Goal: Task Accomplishment & Management: Use online tool/utility

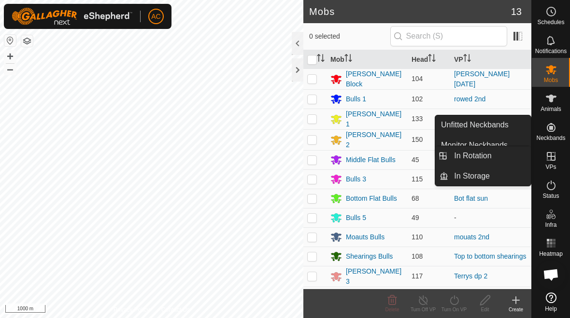
click at [396, 155] on link "In Rotation" at bounding box center [489, 155] width 83 height 19
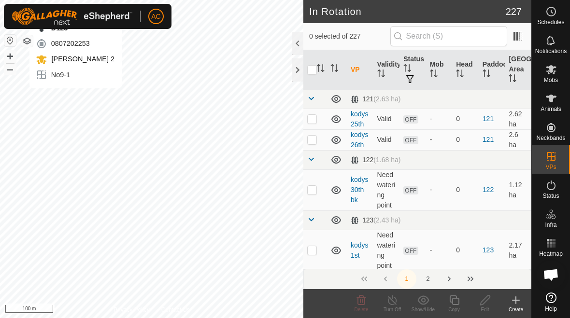
click at [396, 301] on icon at bounding box center [516, 301] width 12 height 12
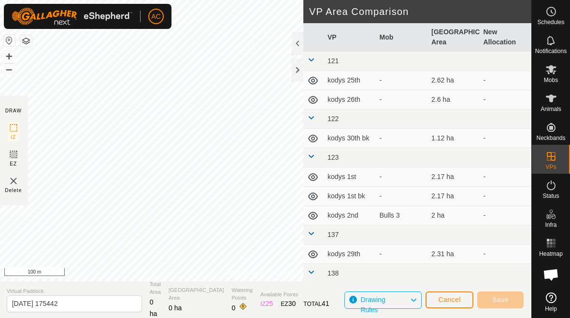
click at [396, 306] on button "Cancel" at bounding box center [450, 300] width 48 height 17
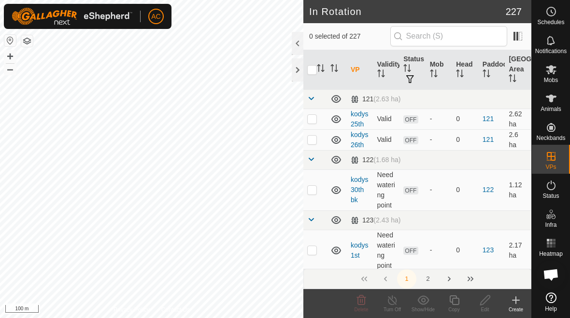
click at [396, 297] on icon at bounding box center [516, 301] width 12 height 12
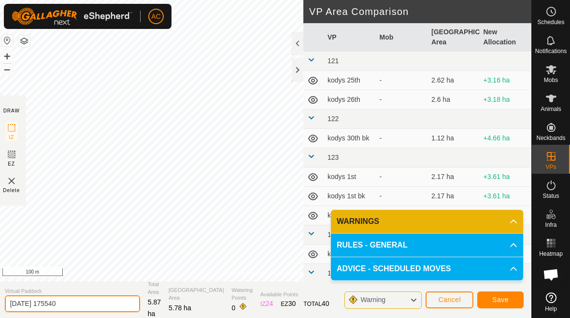
click at [87, 306] on input "[DATE] 175540" at bounding box center [72, 304] width 135 height 17
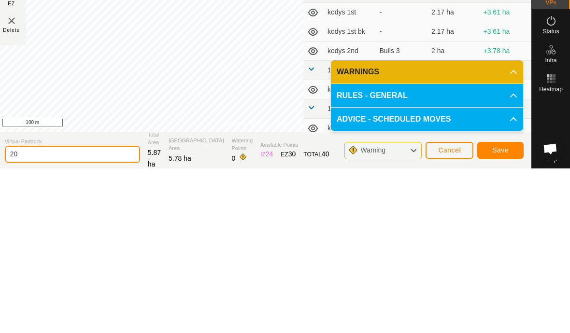
type input "2"
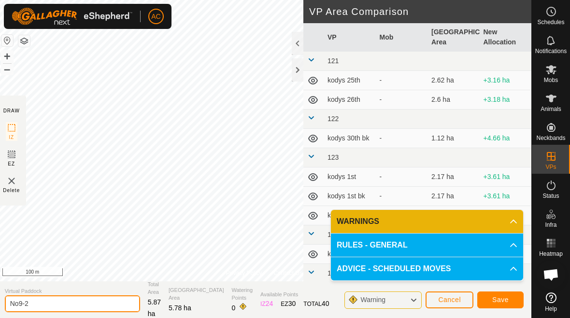
type input "No9-2"
click at [396, 299] on button "Save" at bounding box center [500, 300] width 46 height 17
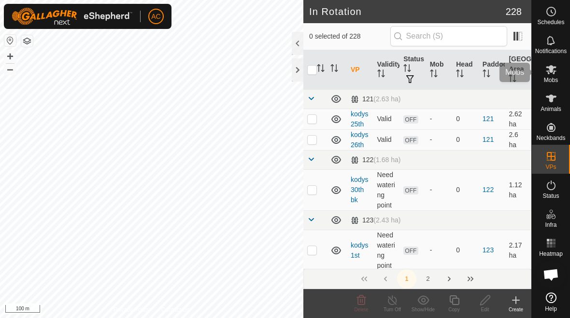
click at [396, 74] on icon at bounding box center [551, 70] width 12 height 12
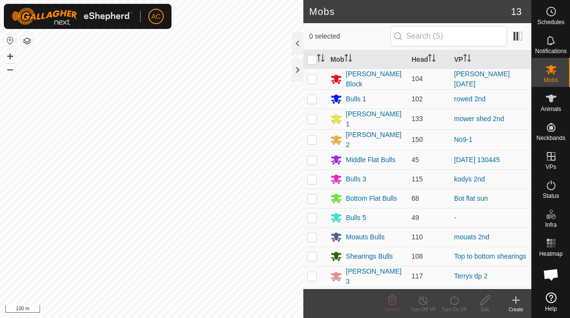
click at [309, 123] on td at bounding box center [314, 119] width 23 height 21
click at [313, 119] on p-checkbox at bounding box center [312, 119] width 10 height 8
checkbox input "false"
click at [316, 136] on p-checkbox at bounding box center [312, 140] width 10 height 8
checkbox input "true"
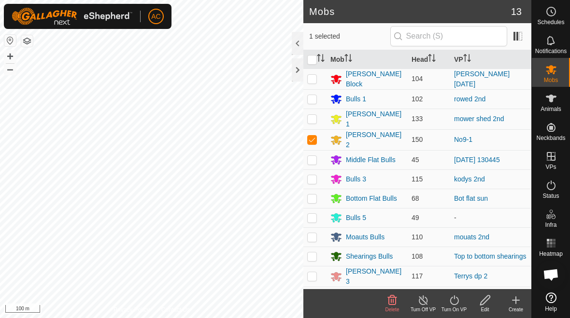
click at [396, 307] on div "Turn On VP" at bounding box center [454, 309] width 31 height 7
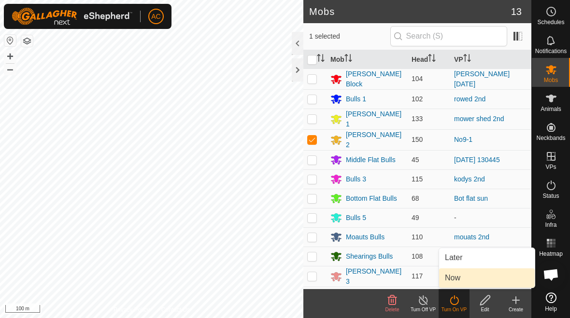
click at [396, 281] on link "Now" at bounding box center [487, 278] width 96 height 19
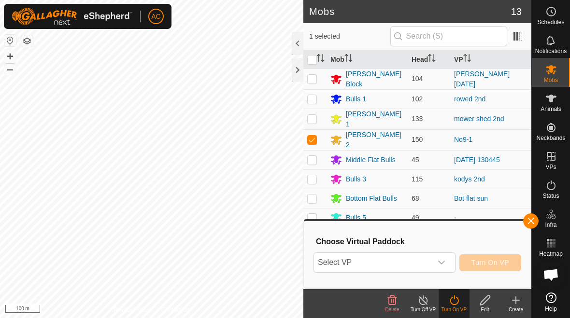
click at [396, 259] on span "Select VP" at bounding box center [373, 262] width 118 height 19
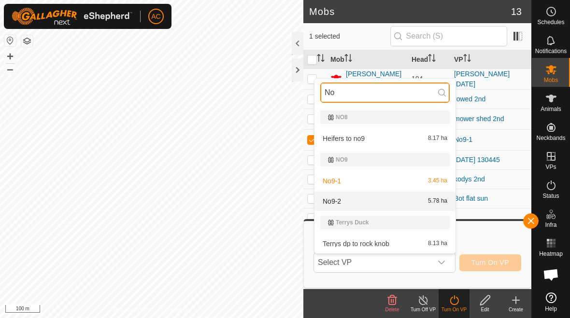
type input "No"
click at [381, 204] on div "No9-2 5.78 ha" at bounding box center [384, 202] width 129 height 12
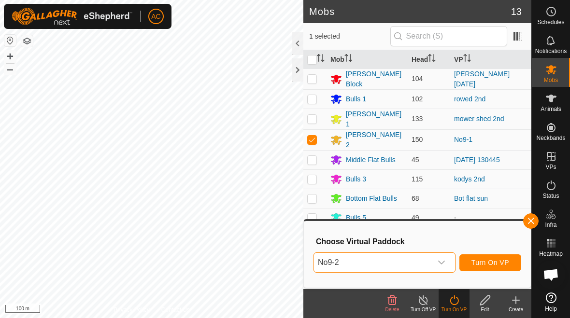
click at [396, 262] on span "Turn On VP" at bounding box center [491, 263] width 38 height 8
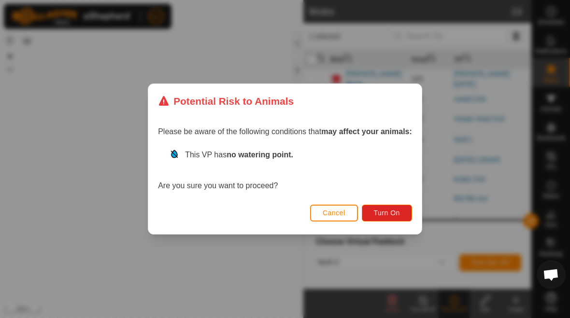
click at [387, 218] on button "Turn On" at bounding box center [387, 213] width 50 height 17
